Goal: Leave review/rating: Leave review/rating

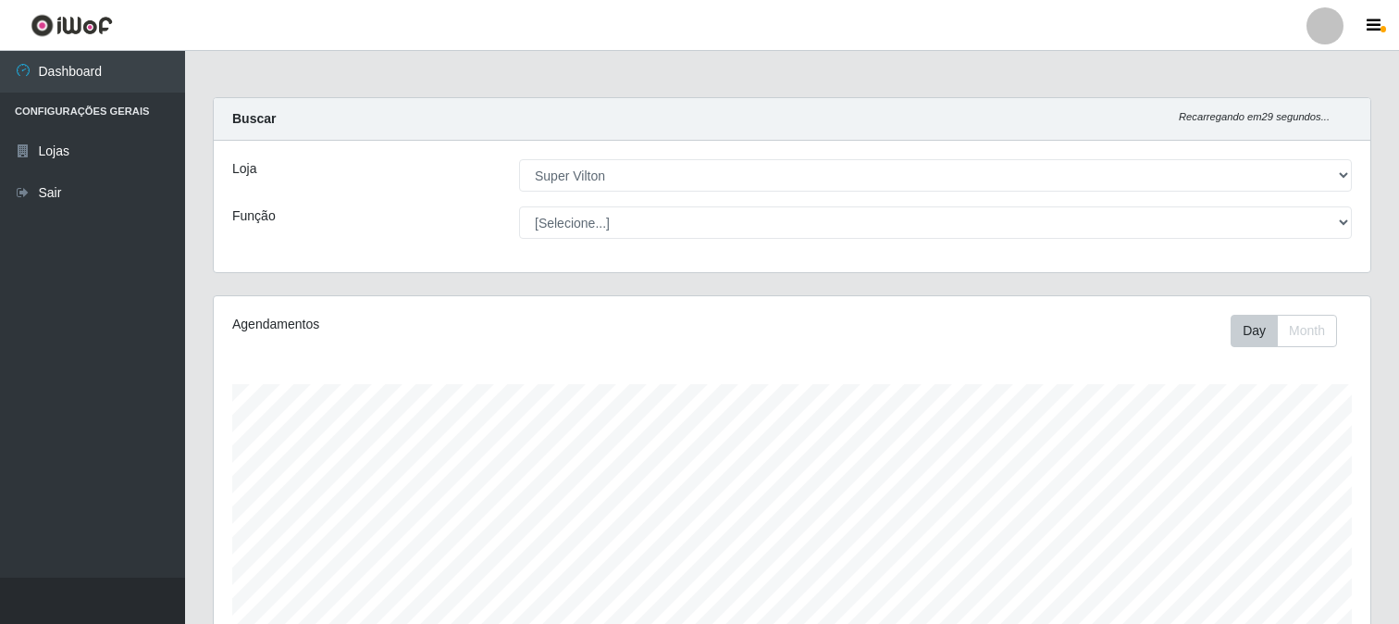
select select "379"
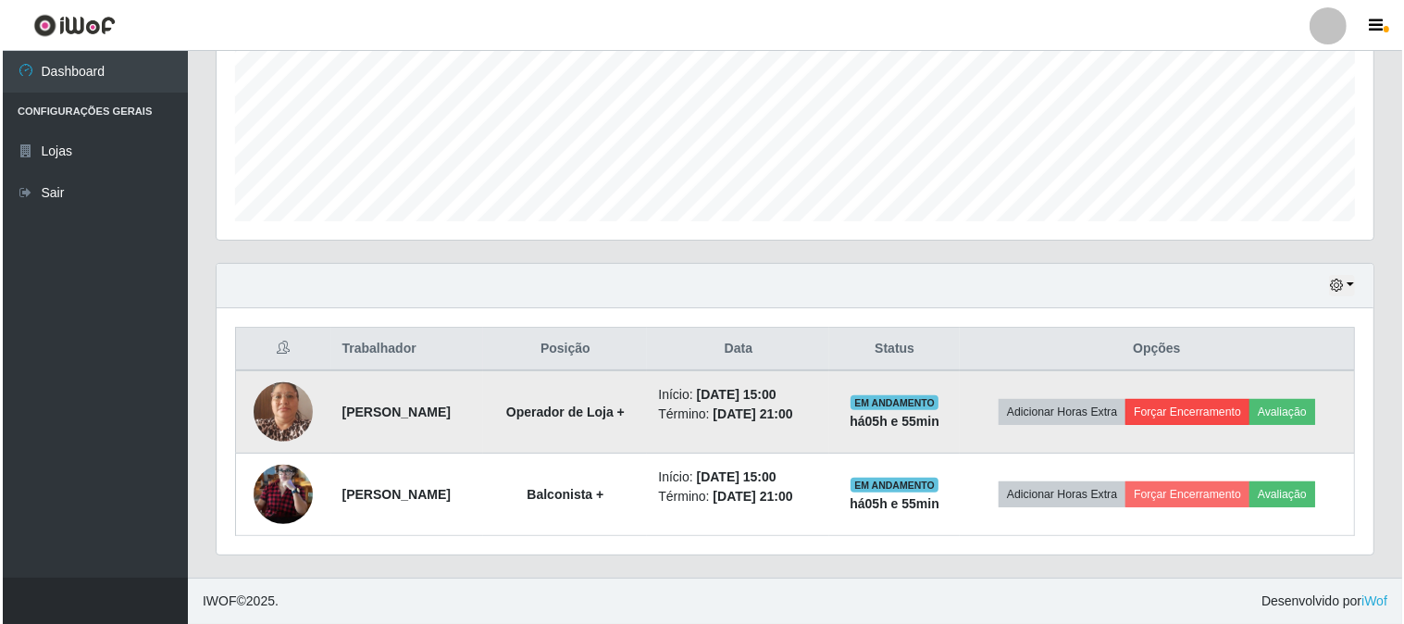
scroll to position [383, 1157]
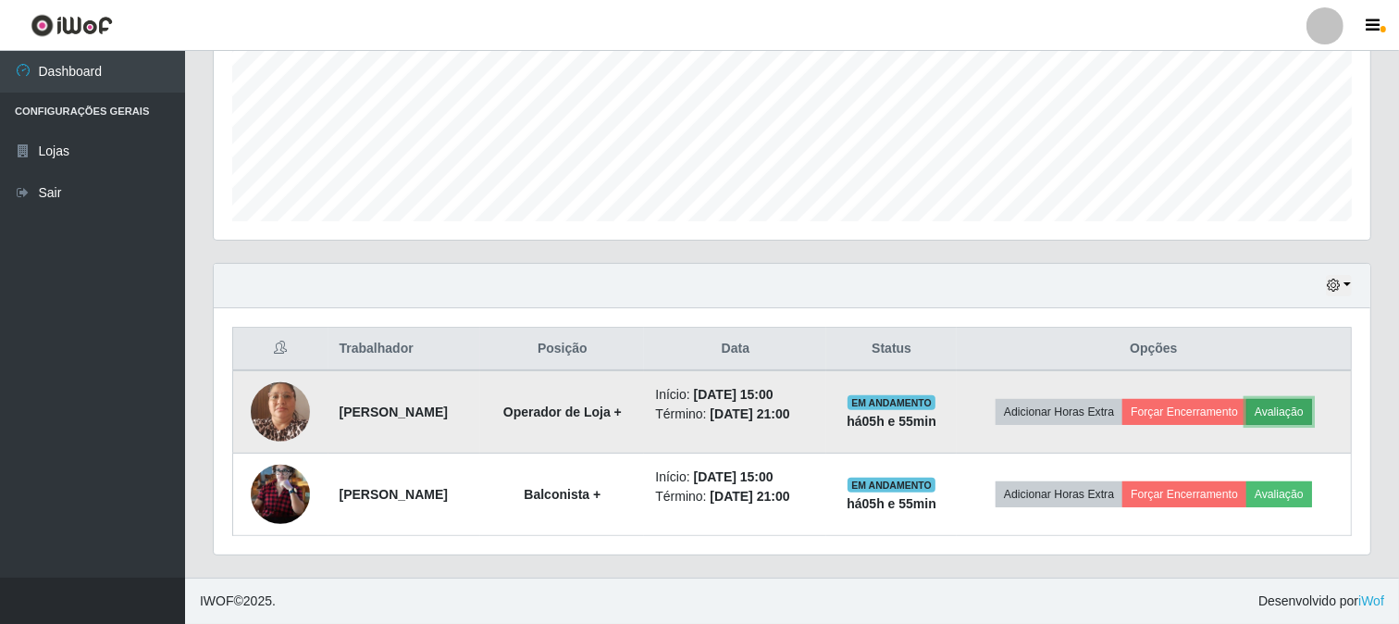
click at [1303, 407] on button "Avaliação" at bounding box center [1280, 412] width 66 height 26
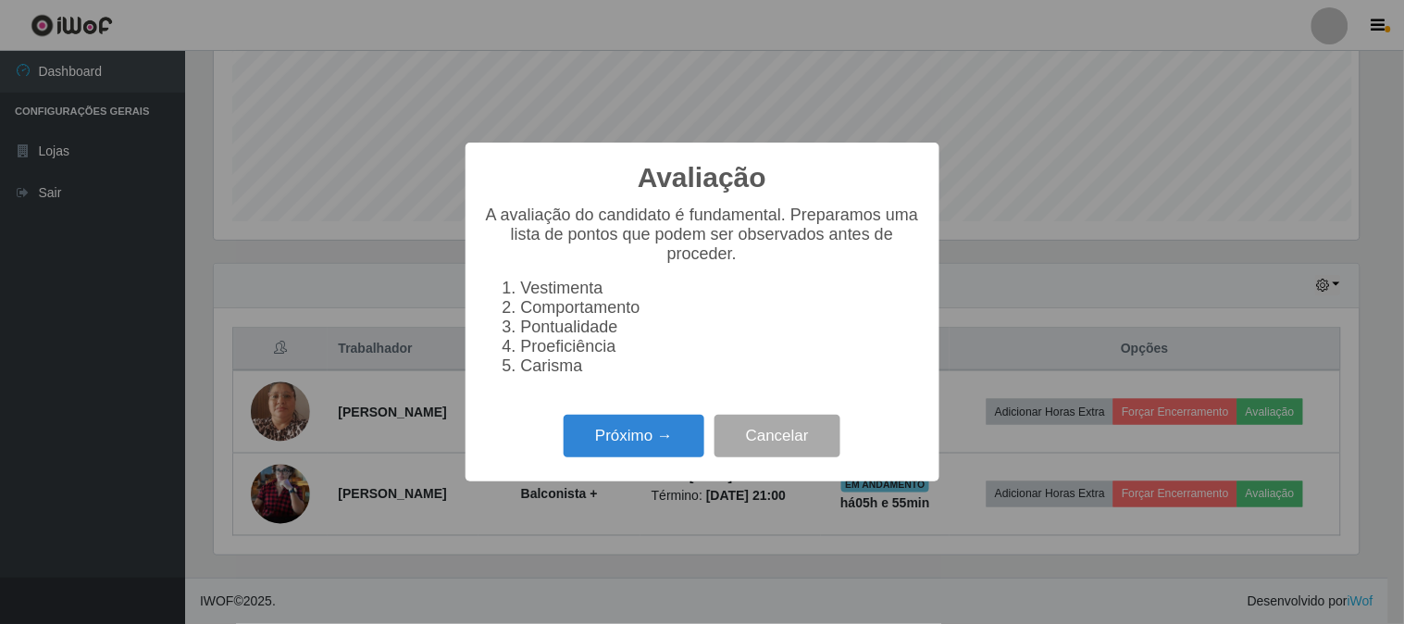
scroll to position [383, 1145]
click at [648, 454] on button "Próximo →" at bounding box center [634, 437] width 141 height 44
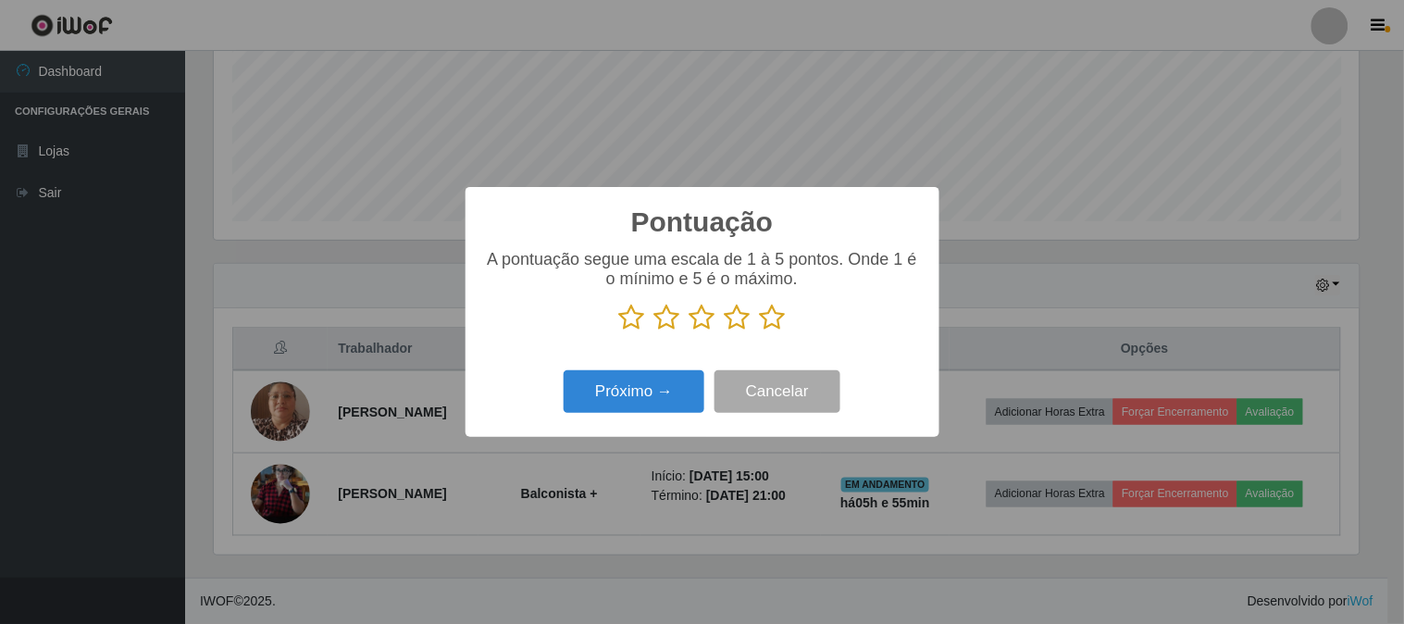
click at [772, 318] on icon at bounding box center [773, 318] width 26 height 28
click at [760, 331] on input "radio" at bounding box center [760, 331] width 0 height 0
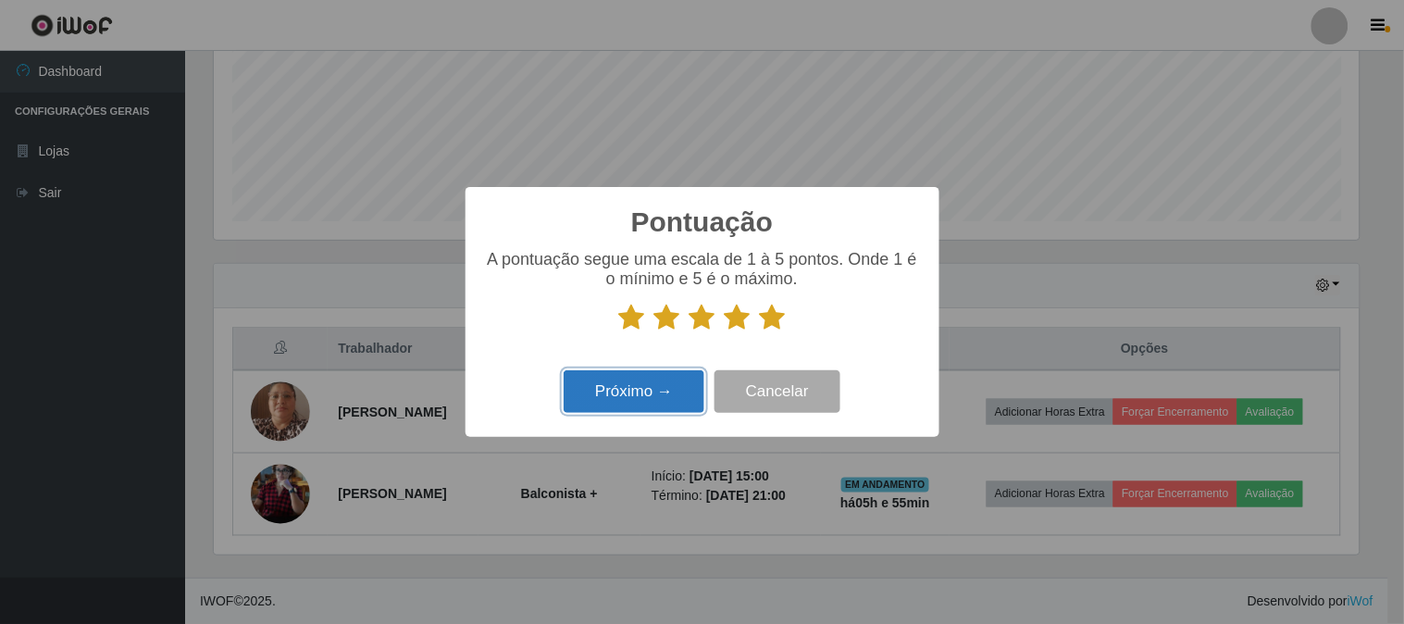
click at [659, 392] on button "Próximo →" at bounding box center [634, 392] width 141 height 44
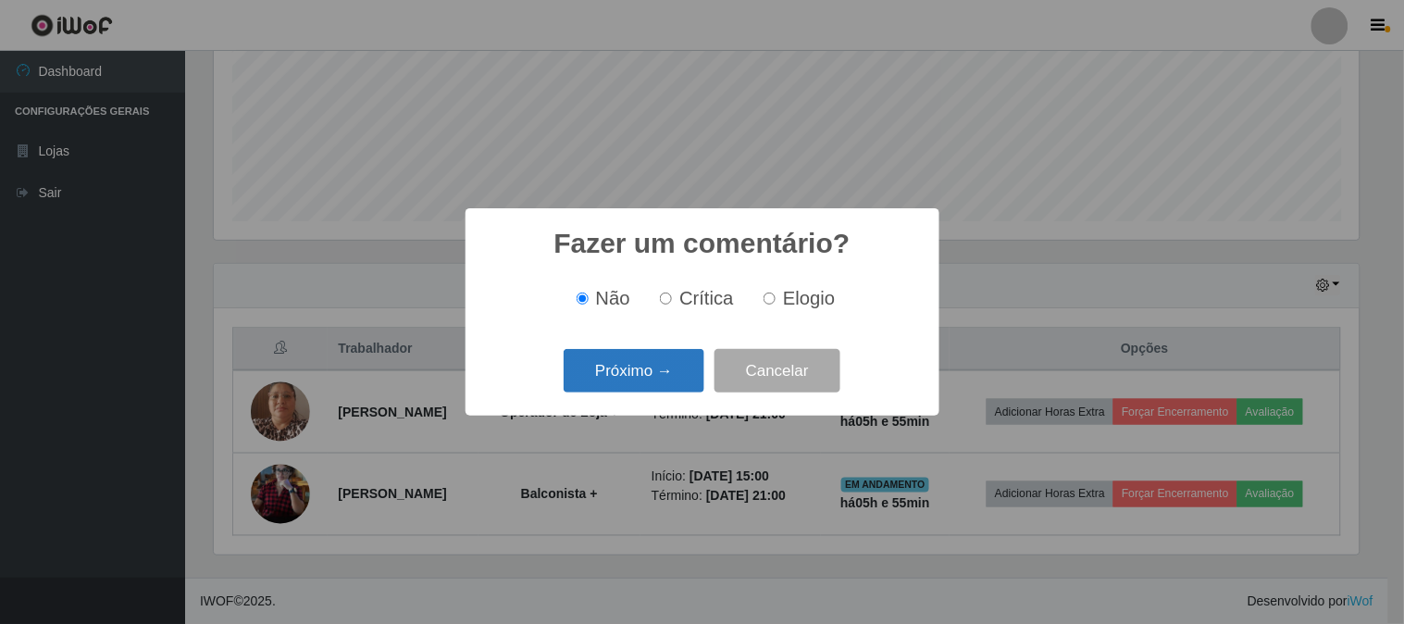
click at [644, 379] on button "Próximo →" at bounding box center [634, 371] width 141 height 44
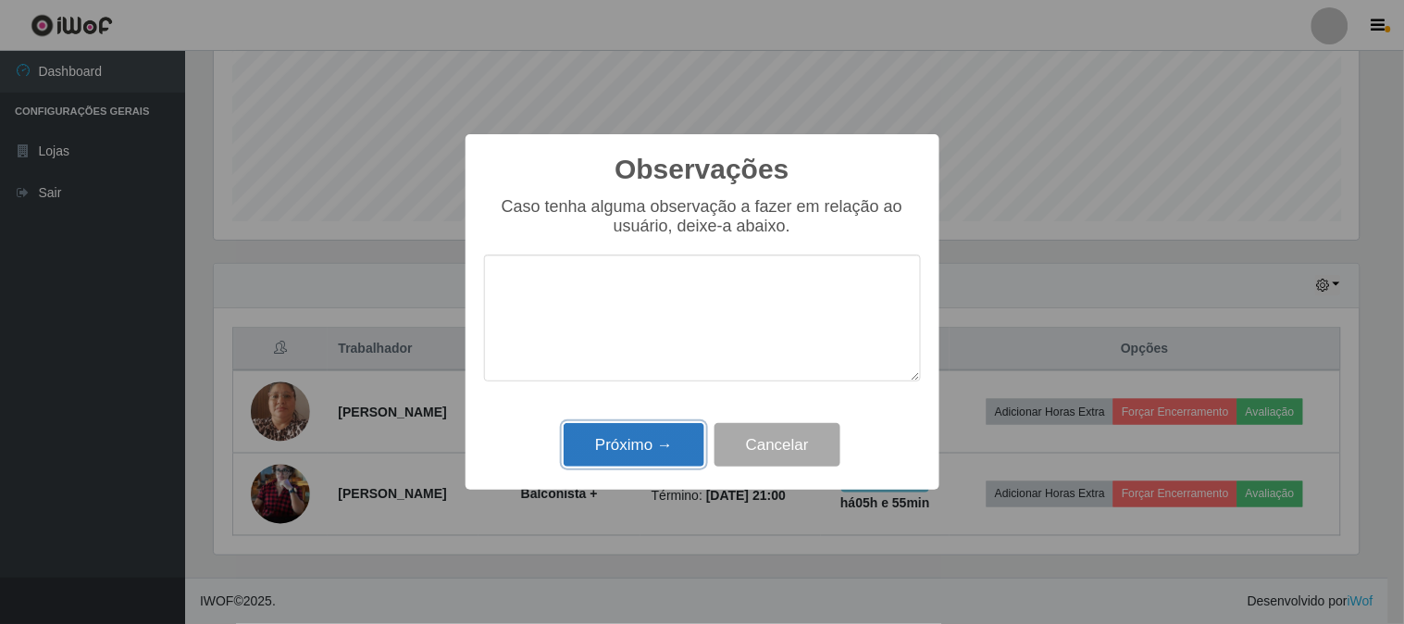
drag, startPoint x: 653, startPoint y: 427, endPoint x: 655, endPoint y: 442, distance: 16.0
click at [655, 442] on button "Próximo →" at bounding box center [634, 445] width 141 height 44
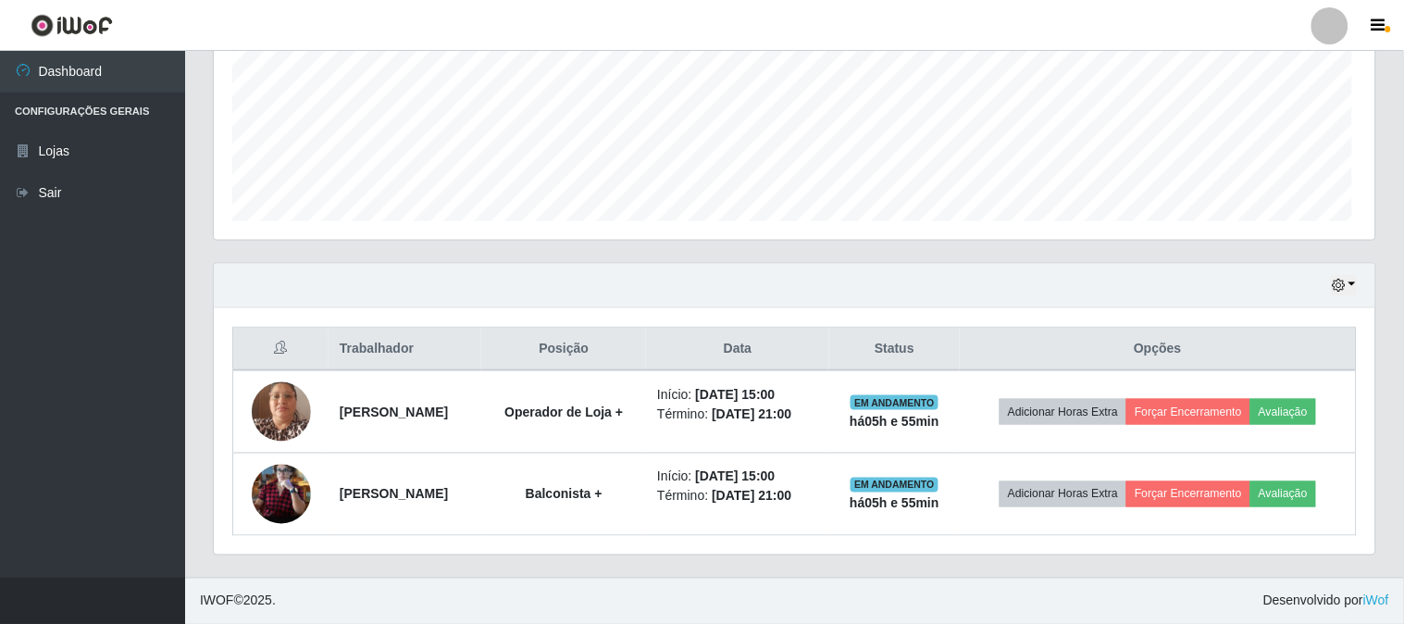
scroll to position [383, 1157]
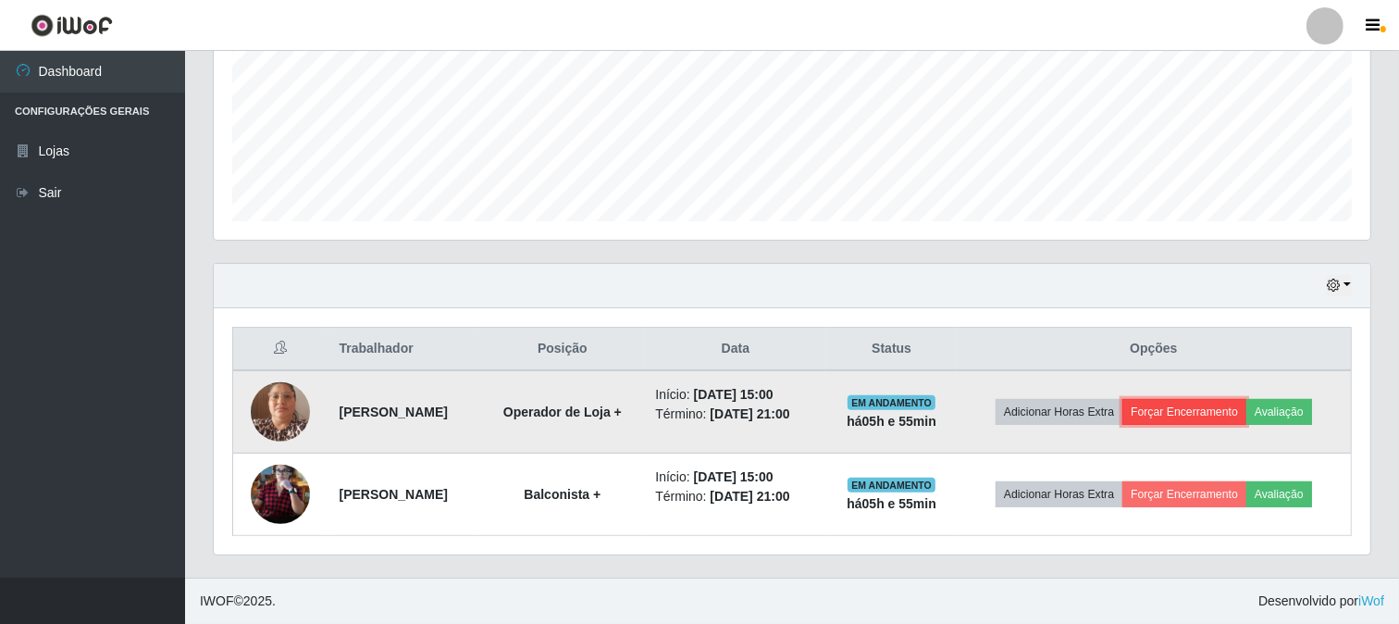
click at [1225, 418] on button "Forçar Encerramento" at bounding box center [1185, 412] width 124 height 26
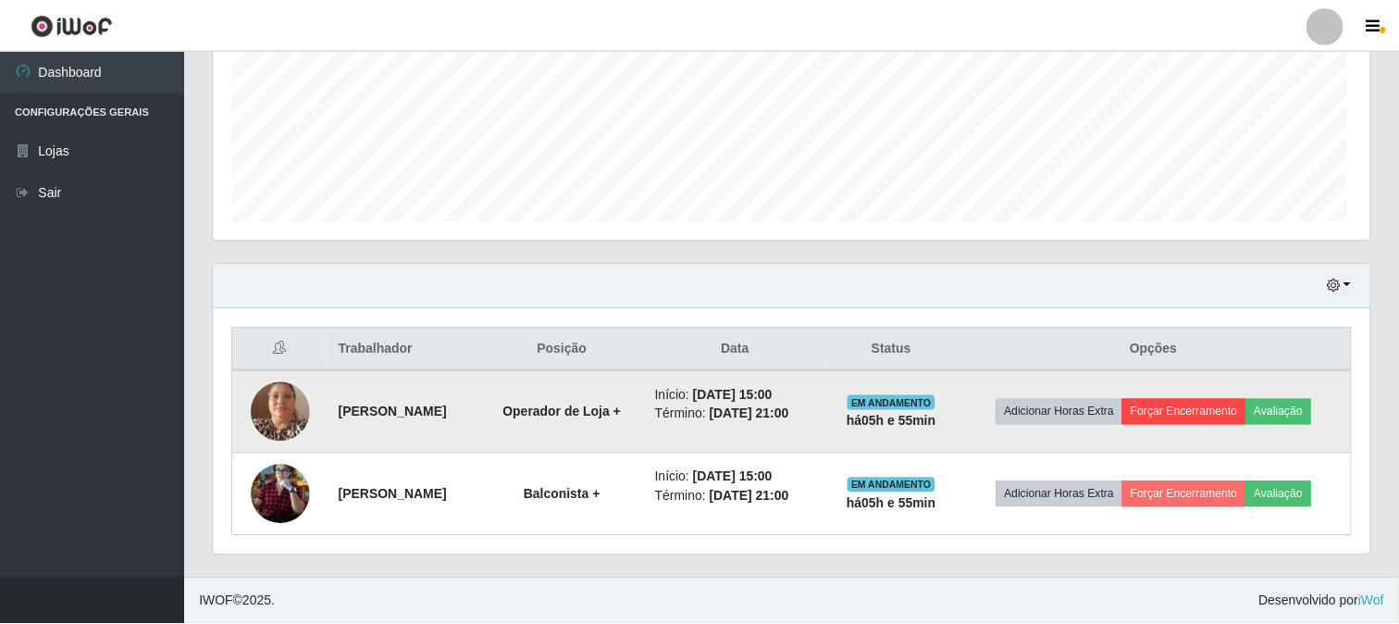
scroll to position [383, 1145]
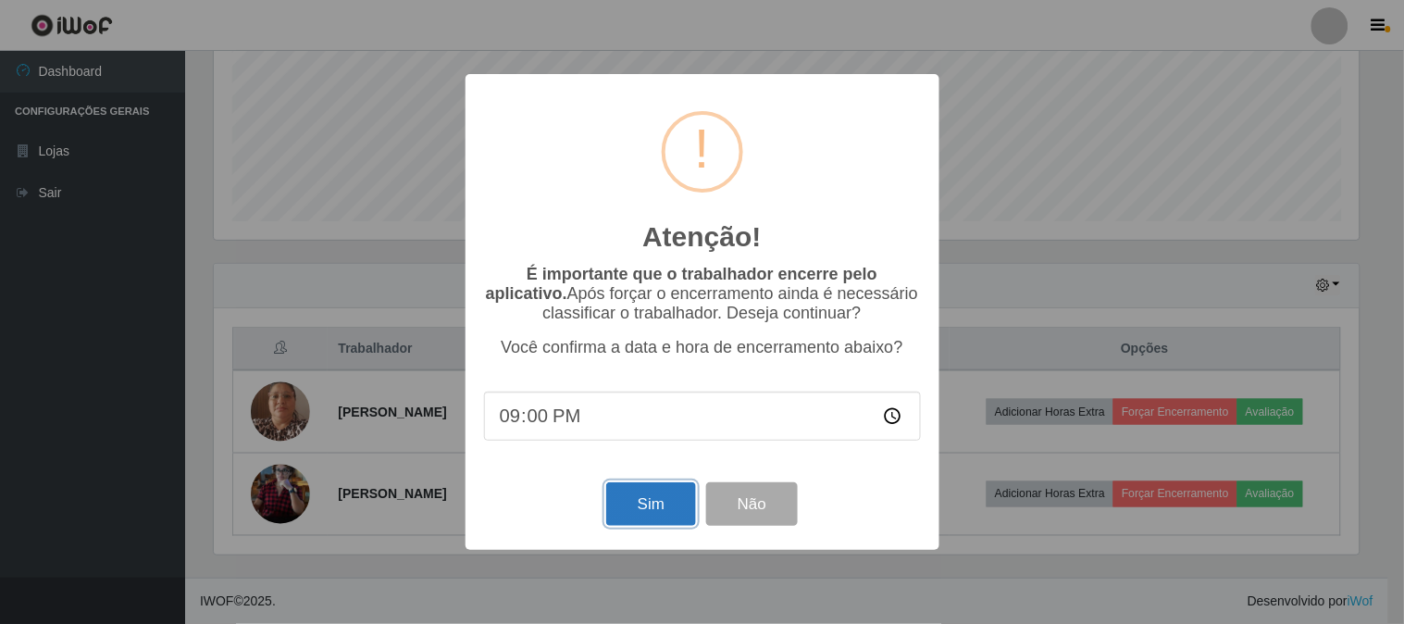
click at [672, 526] on button "Sim" at bounding box center [651, 504] width 90 height 44
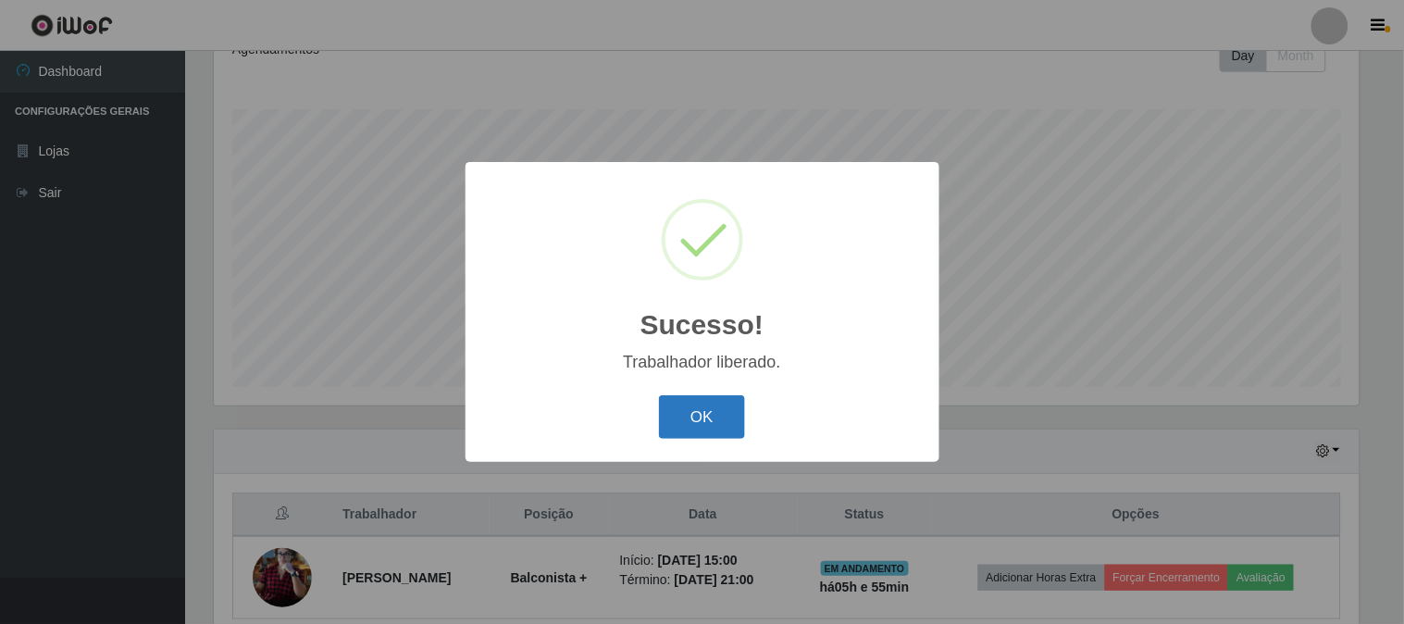
click at [690, 407] on button "OK" at bounding box center [702, 417] width 86 height 44
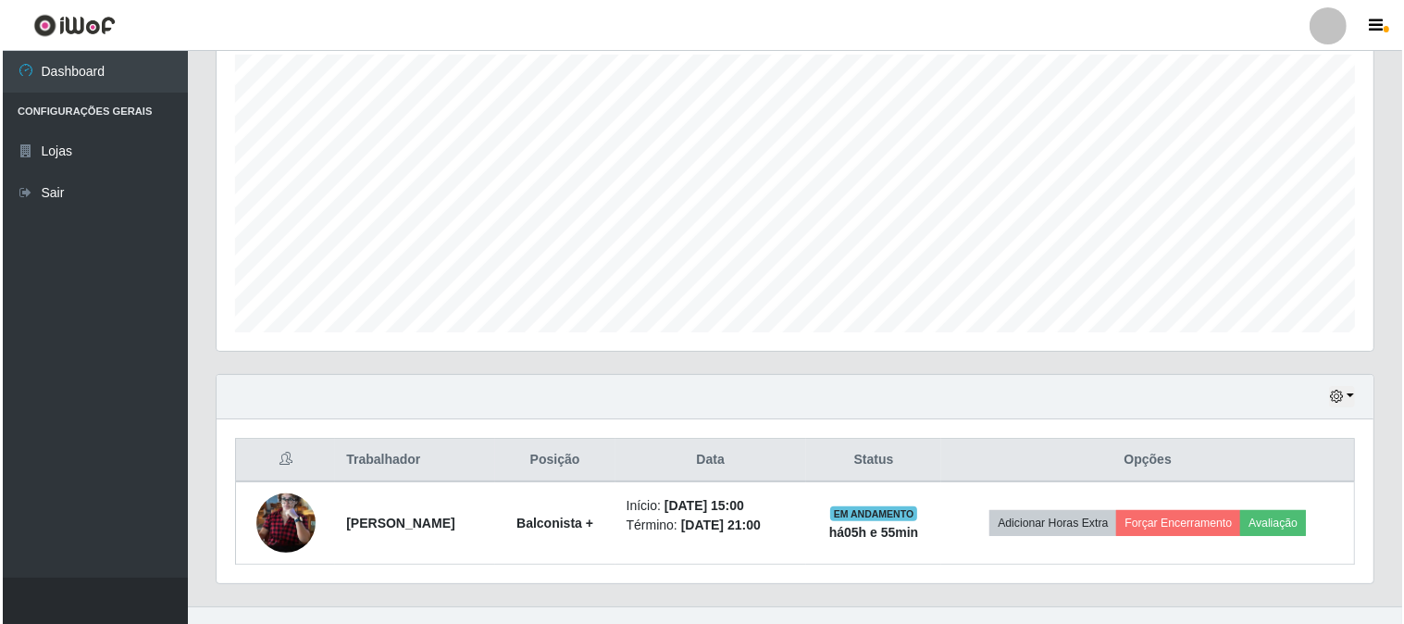
scroll to position [357, 0]
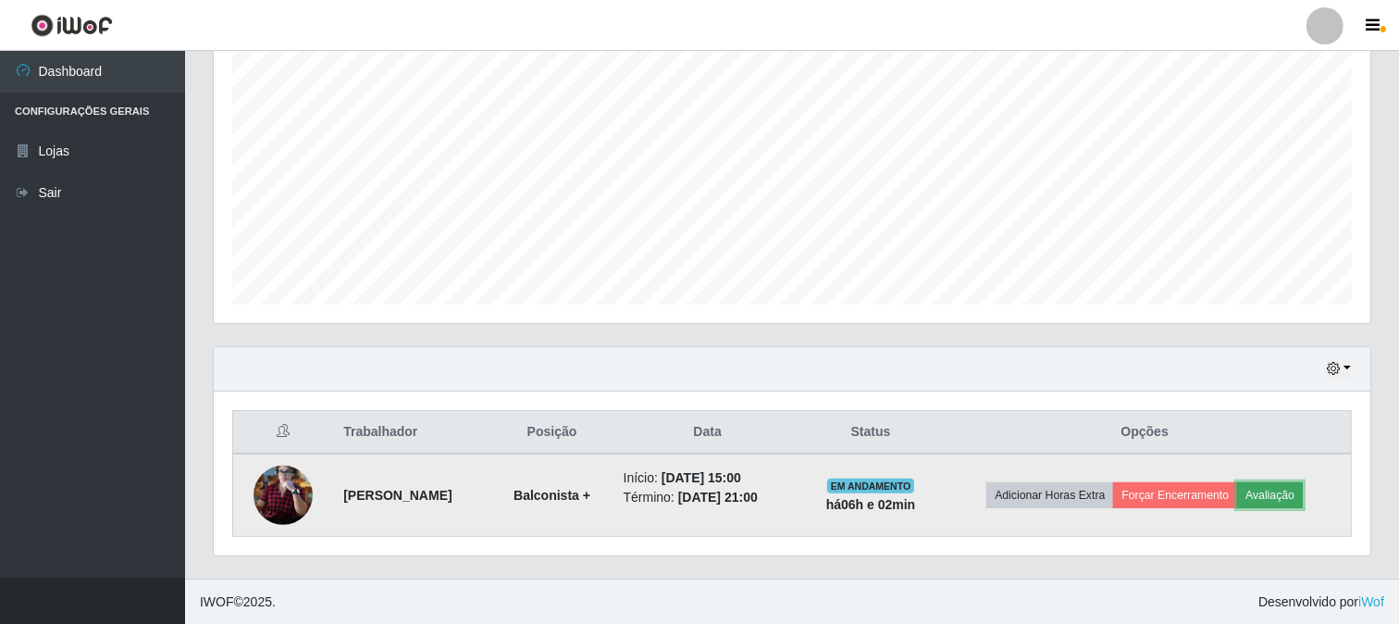
click at [1303, 496] on button "Avaliação" at bounding box center [1271, 495] width 66 height 26
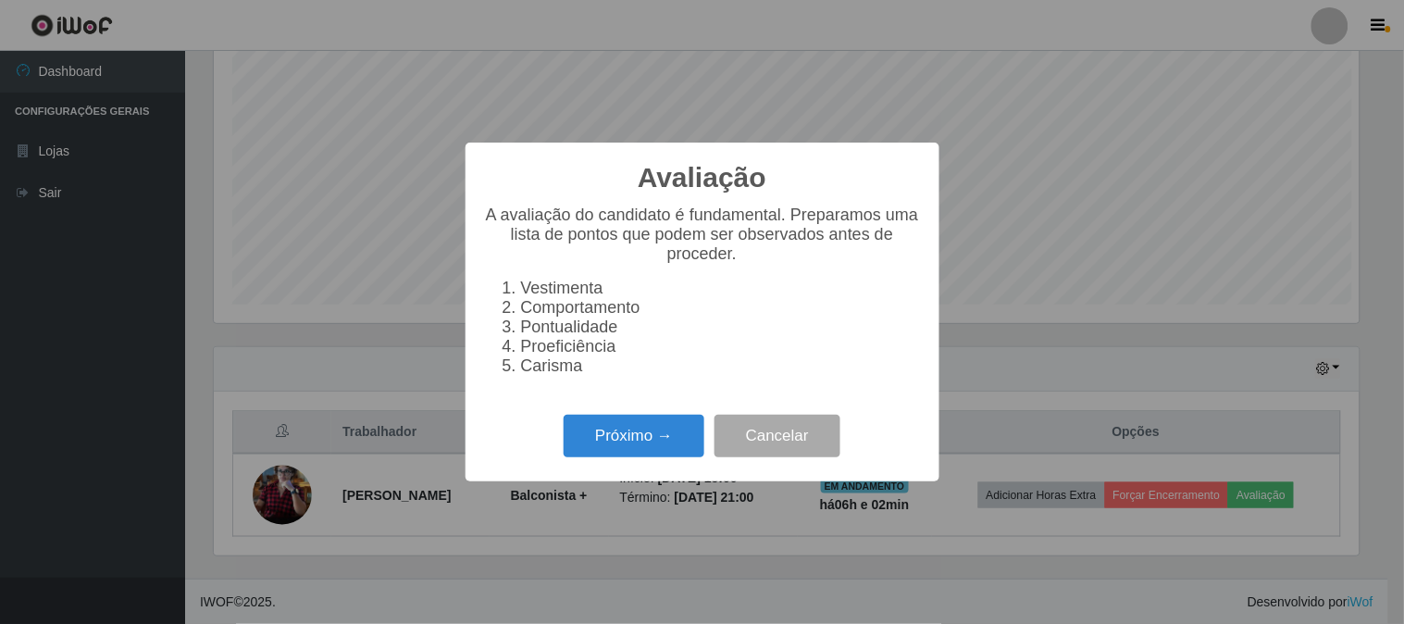
scroll to position [383, 1145]
click at [642, 427] on button "Próximo →" at bounding box center [634, 437] width 141 height 44
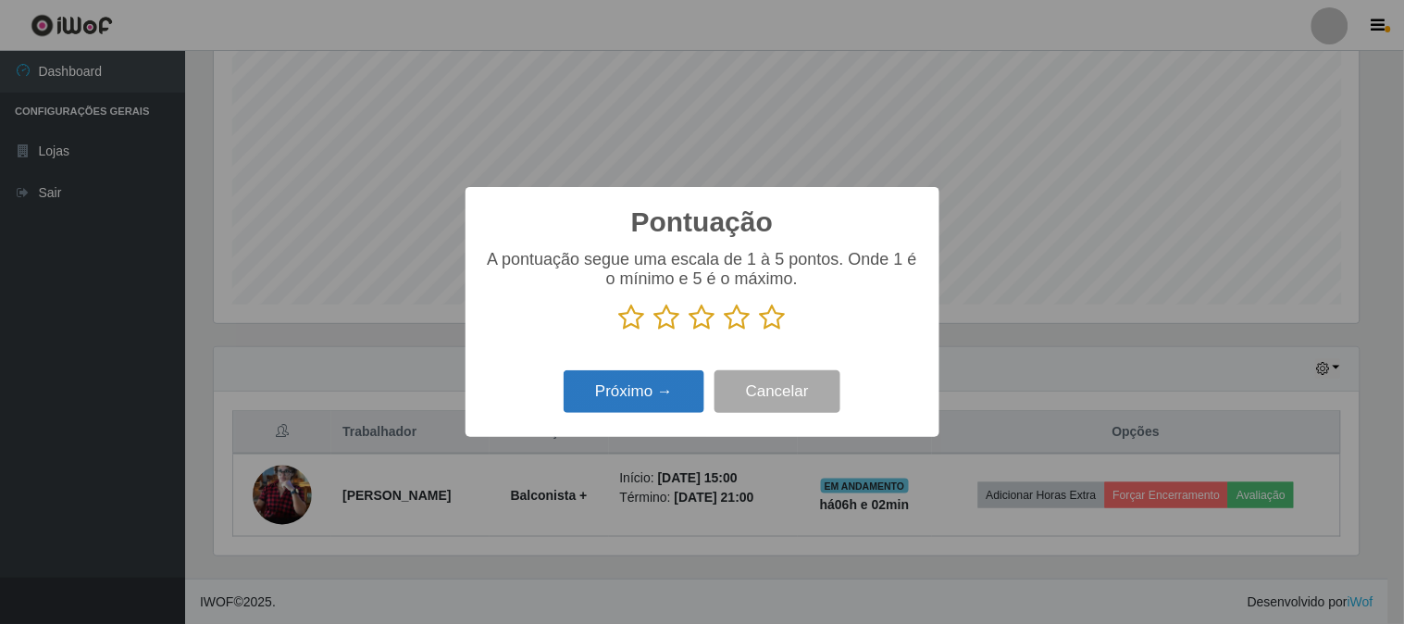
scroll to position [925200, 924438]
click at [784, 316] on icon at bounding box center [773, 318] width 26 height 28
click at [760, 331] on input "radio" at bounding box center [760, 331] width 0 height 0
click at [662, 399] on button "Próximo →" at bounding box center [634, 392] width 141 height 44
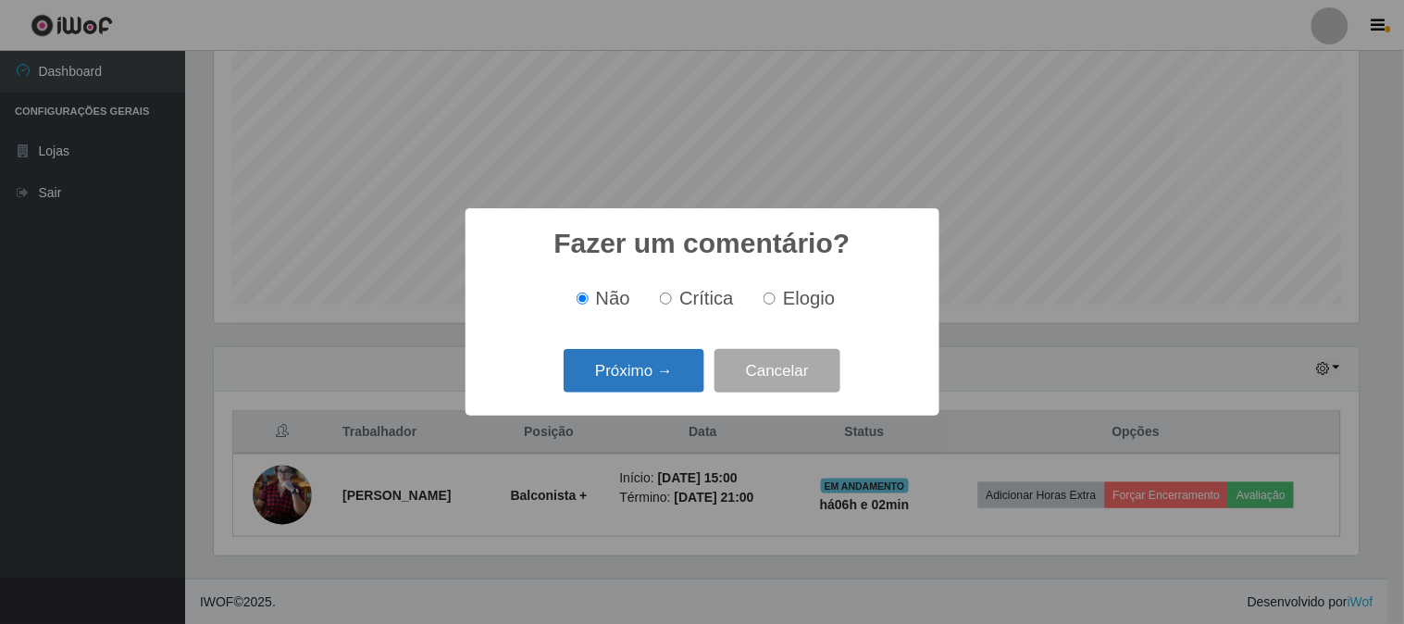
click at [614, 376] on button "Próximo →" at bounding box center [634, 371] width 141 height 44
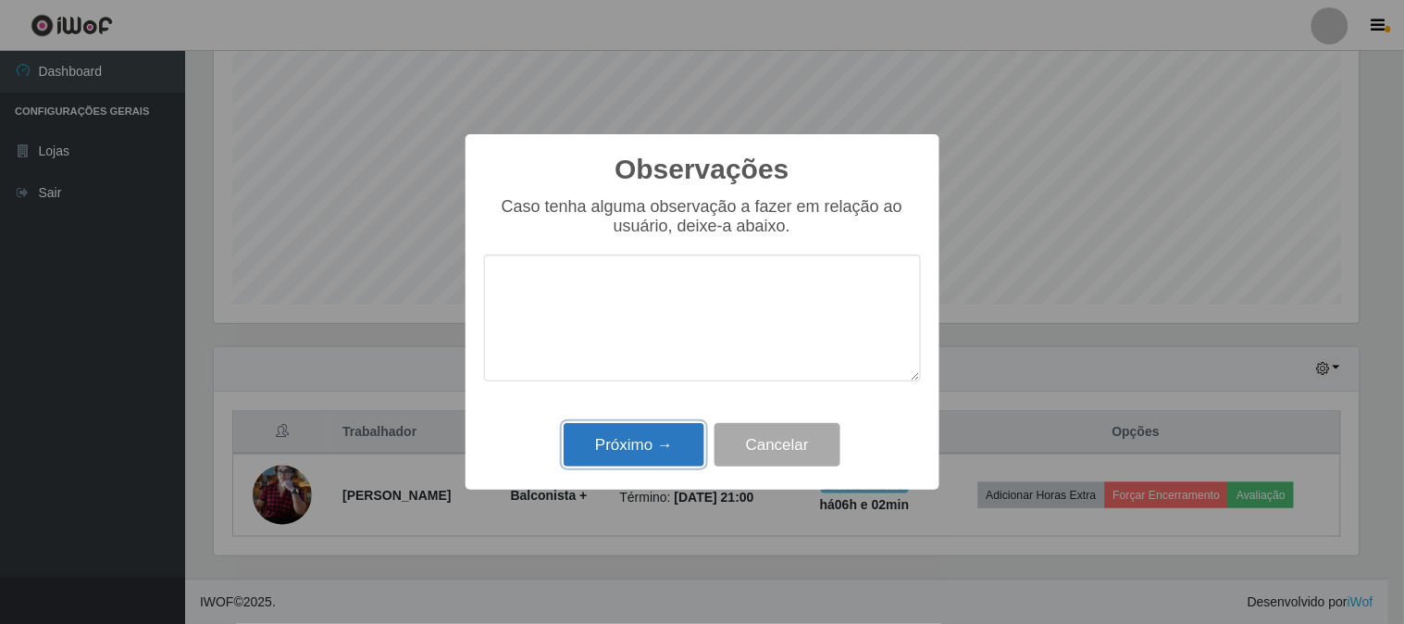
click at [632, 465] on button "Próximo →" at bounding box center [634, 445] width 141 height 44
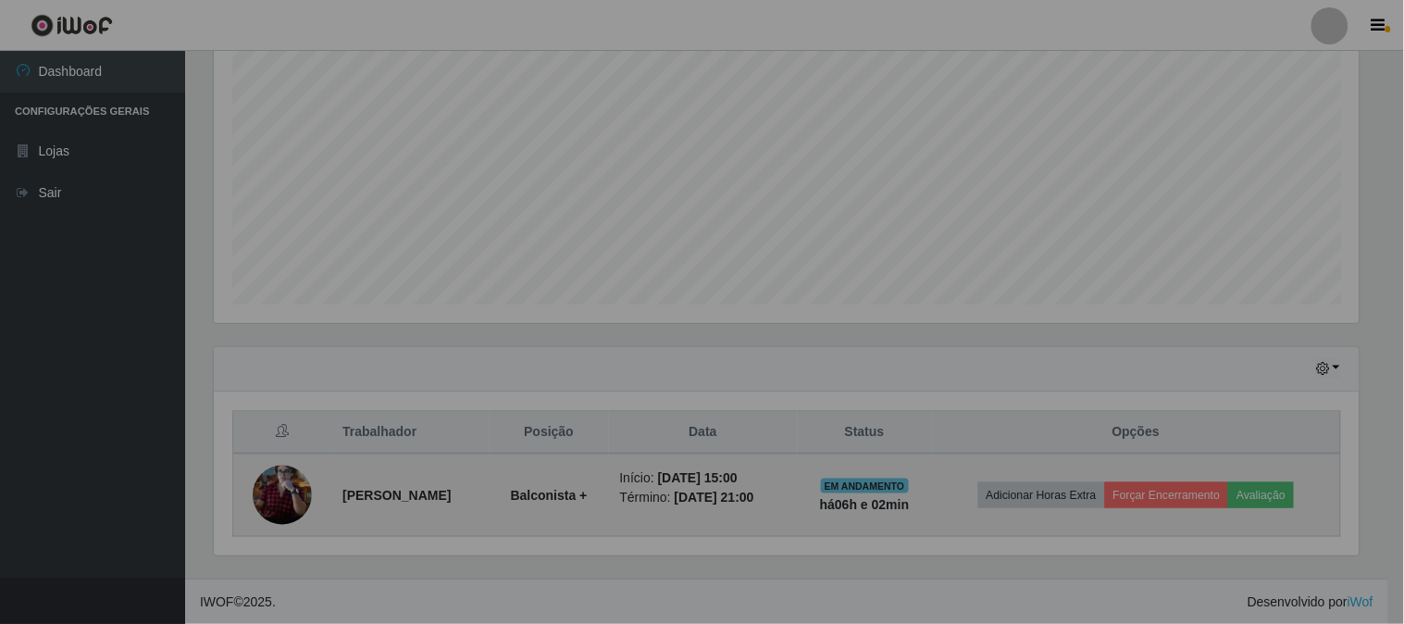
scroll to position [383, 1157]
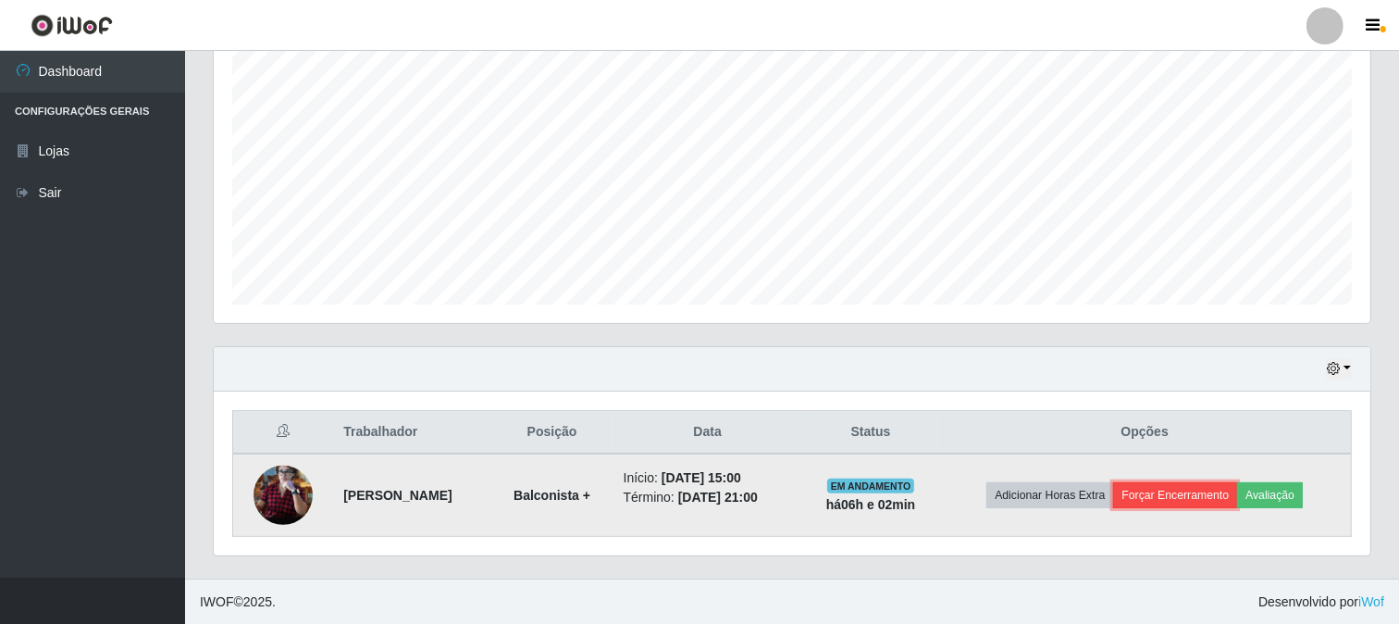
click at [1168, 488] on button "Forçar Encerramento" at bounding box center [1175, 495] width 124 height 26
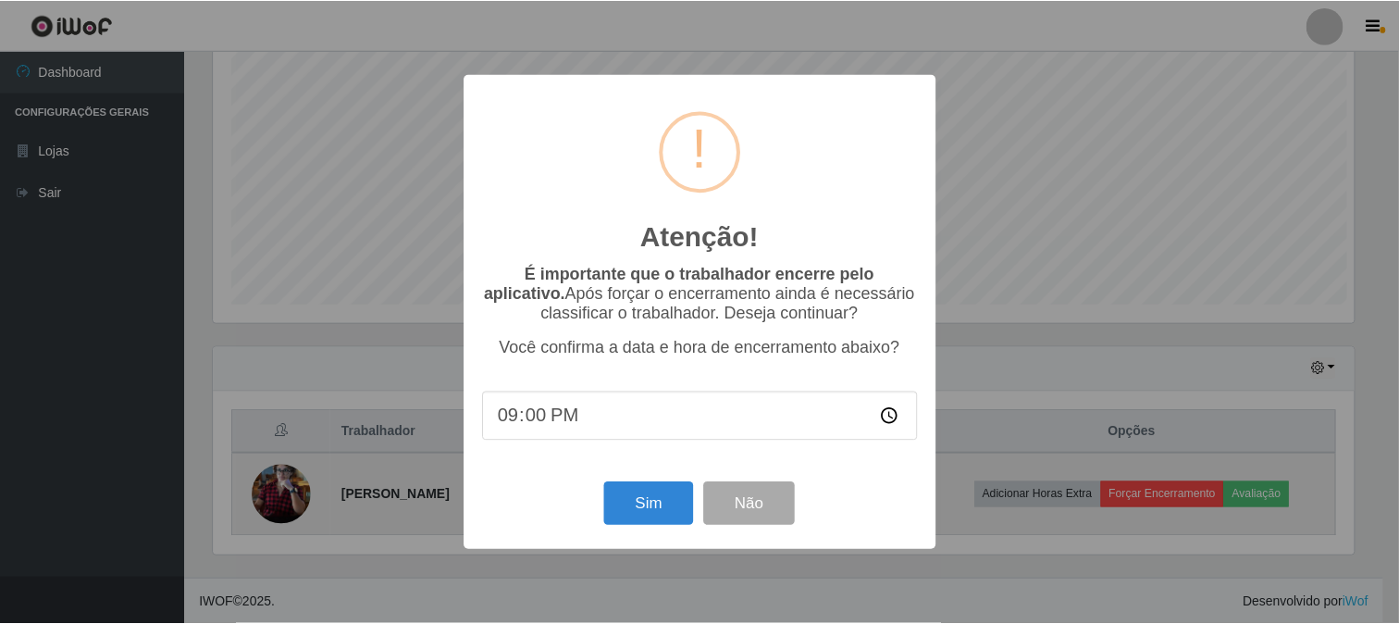
scroll to position [383, 1145]
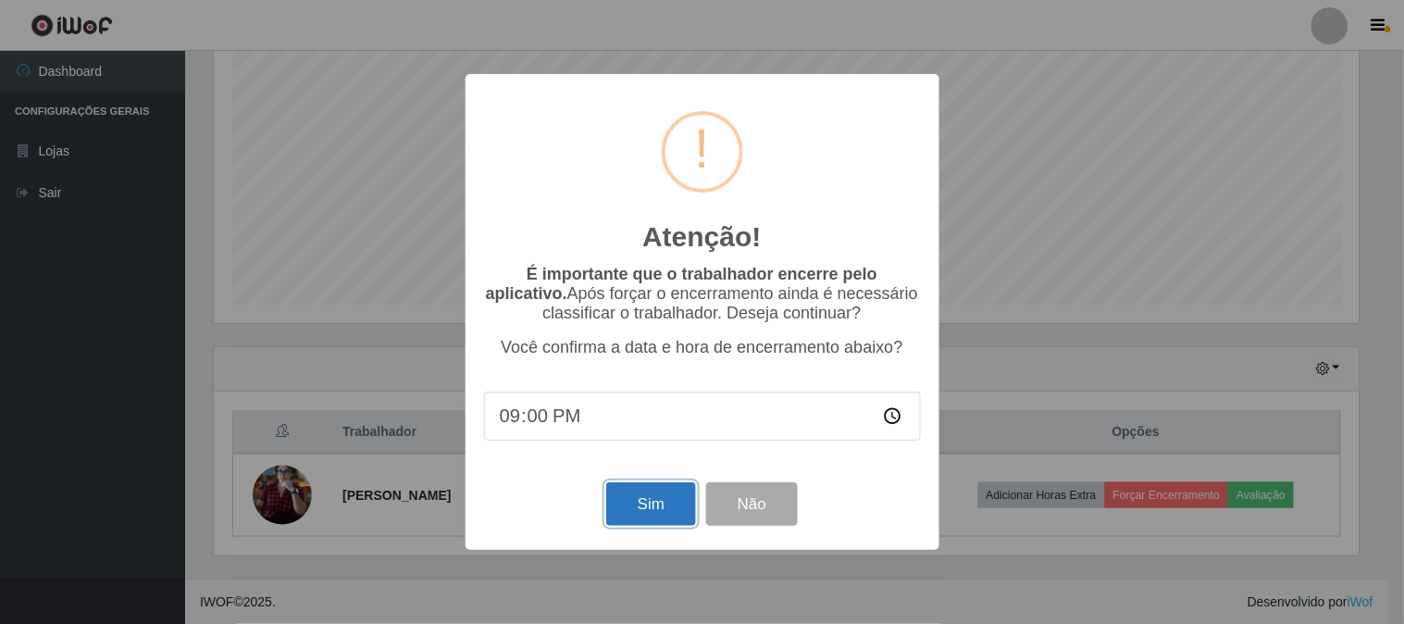
click at [650, 503] on button "Sim" at bounding box center [651, 504] width 90 height 44
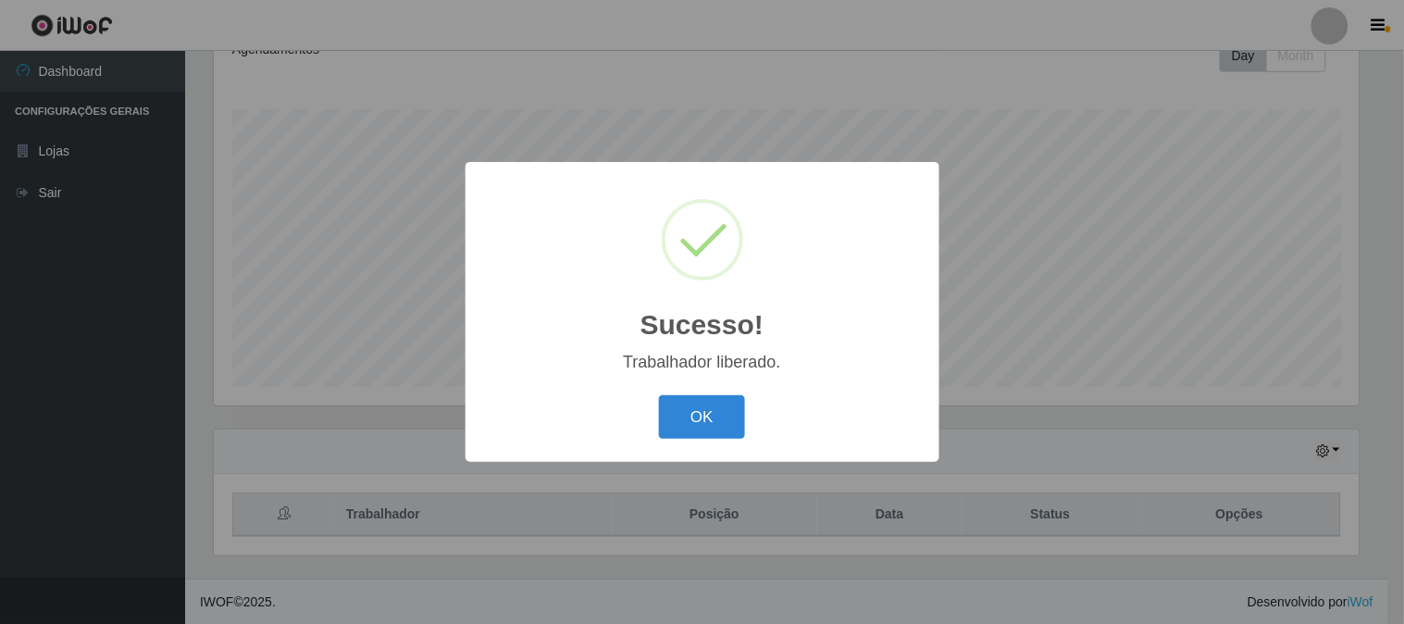
click at [700, 392] on div "OK Cancel" at bounding box center [702, 417] width 437 height 53
click at [729, 405] on button "OK" at bounding box center [702, 417] width 86 height 44
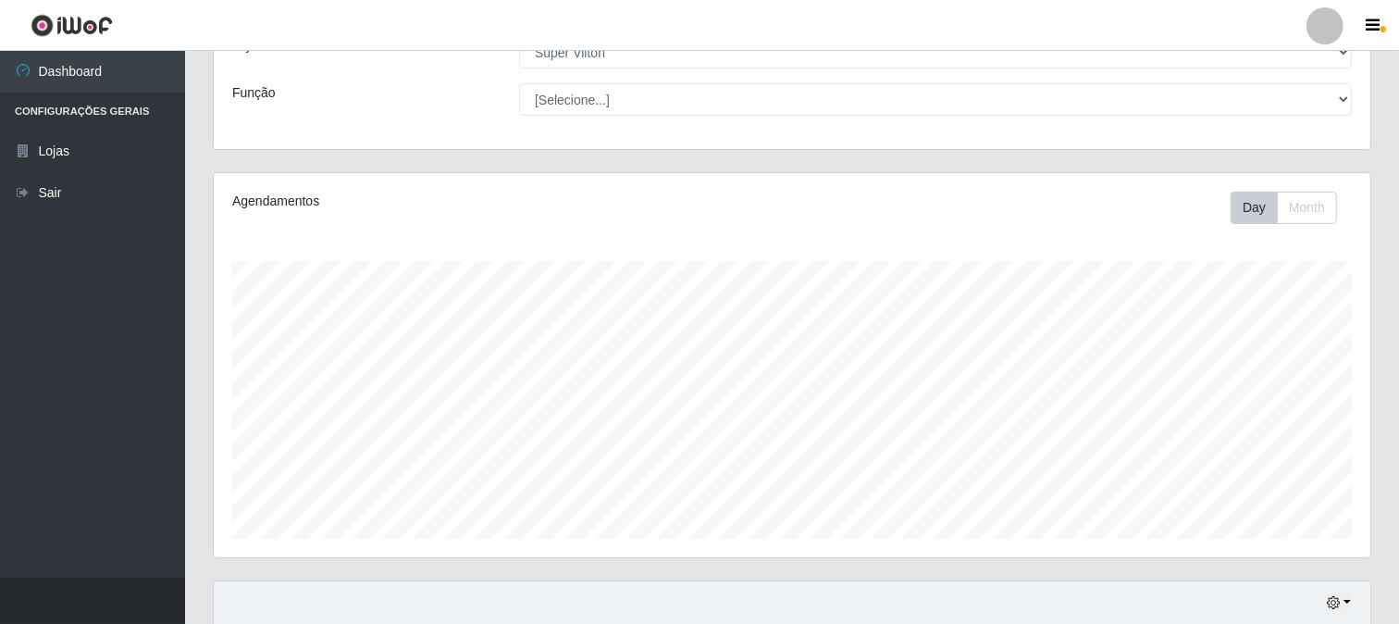
scroll to position [275, 0]
